Goal: Information Seeking & Learning: Learn about a topic

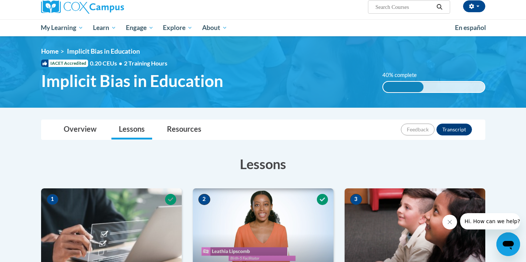
scroll to position [45, 0]
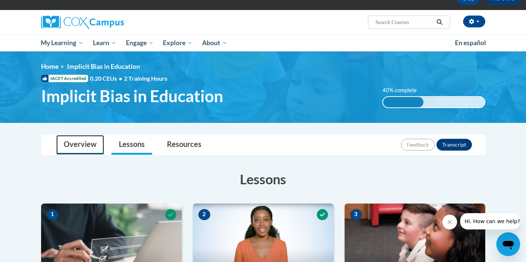
click at [85, 142] on link "Overview" at bounding box center [80, 145] width 48 height 20
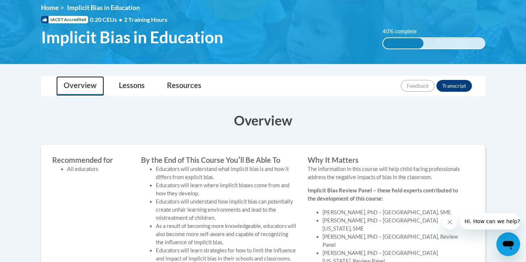
scroll to position [105, 0]
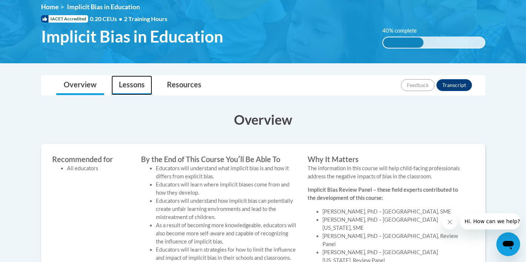
click at [137, 85] on link "Lessons" at bounding box center [131, 85] width 41 height 20
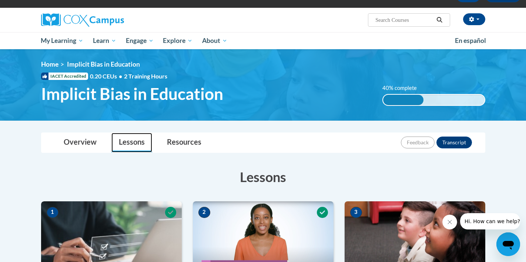
scroll to position [43, 0]
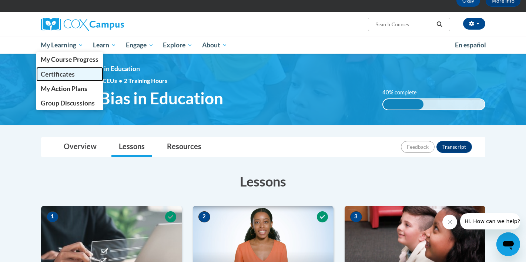
click at [61, 75] on span "Certificates" at bounding box center [58, 74] width 34 height 8
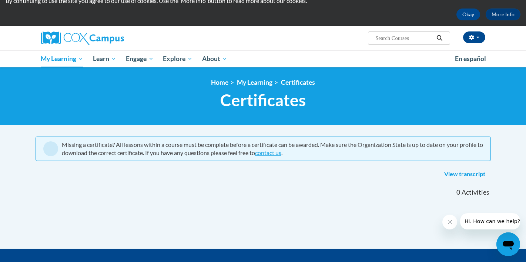
scroll to position [24, 0]
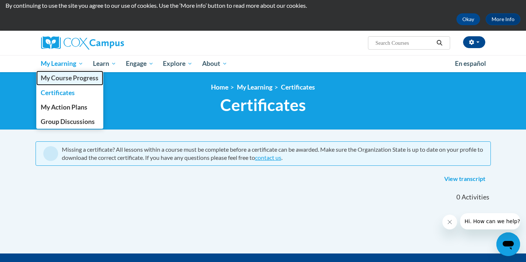
click at [65, 78] on span "My Course Progress" at bounding box center [70, 78] width 58 height 8
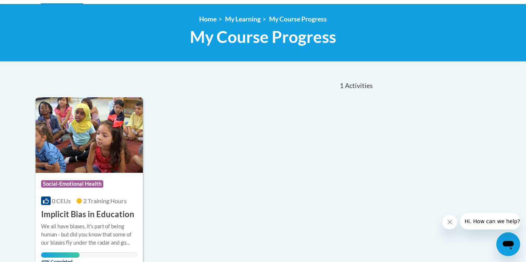
scroll to position [151, 0]
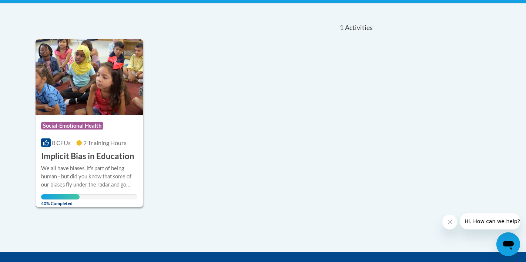
click at [110, 171] on div "We all have biases, it's part of being human - but did you know that some of ou…" at bounding box center [89, 176] width 97 height 24
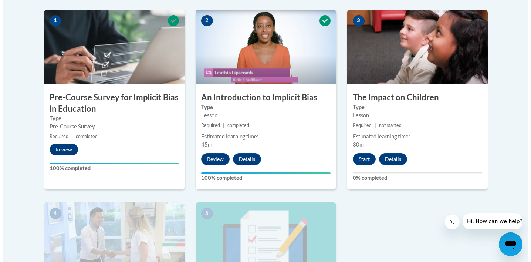
scroll to position [234, 0]
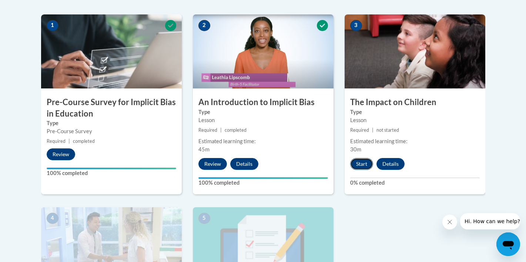
click at [360, 166] on button "Start" at bounding box center [361, 164] width 23 height 12
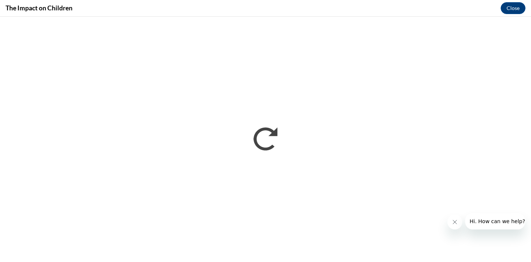
scroll to position [0, 0]
